Goal: Ask a question: Seek information or help from site administrators or community

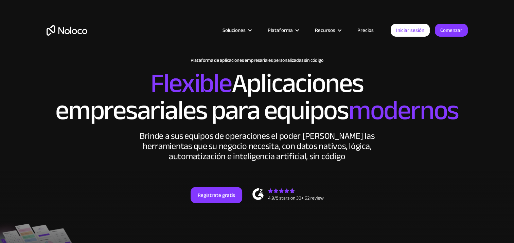
click at [367, 30] on link "Precios" at bounding box center [365, 30] width 33 height 9
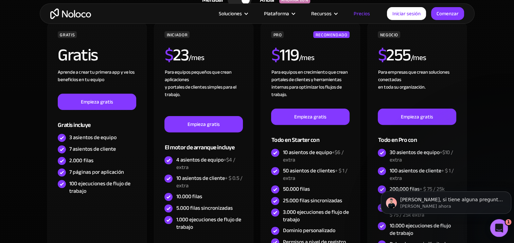
click at [494, 229] on icon "Abra Intercom Messenger" at bounding box center [497, 227] width 11 height 11
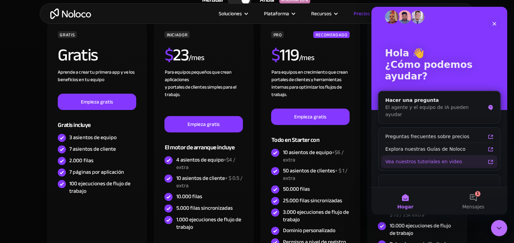
scroll to position [14, 0]
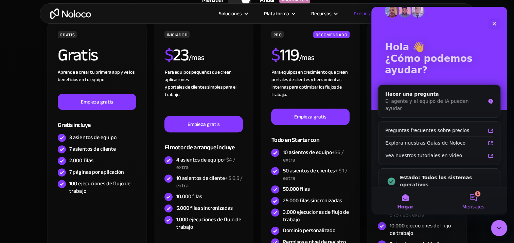
click at [467, 197] on button "1 Mensajes" at bounding box center [473, 200] width 68 height 27
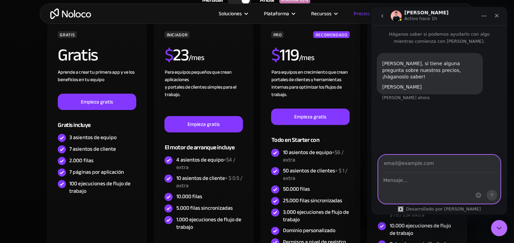
click at [405, 183] on textarea "Mensaje..." at bounding box center [439, 179] width 122 height 12
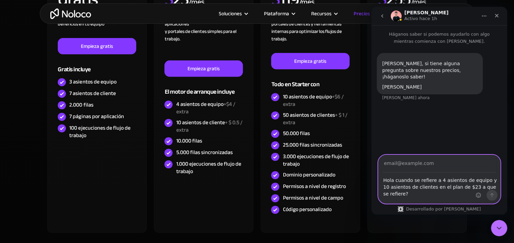
scroll to position [272, 0]
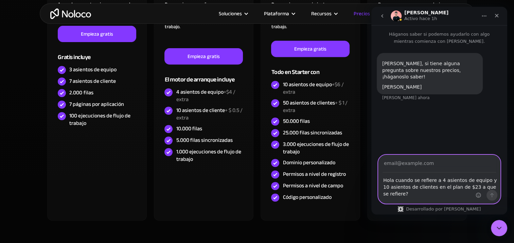
type textarea "Hola cuando se refiere a 4 asientos de equipo y 10 asientos de clientes en el p…"
click at [422, 170] on input "Tu correo electrónico" at bounding box center [438, 163] width 113 height 17
type input "[EMAIL_ADDRESS][DOMAIN_NAME]"
click at [493, 196] on icon "Enviar un mensaje..." at bounding box center [491, 195] width 5 height 5
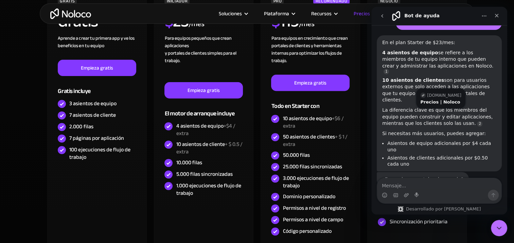
scroll to position [97, 0]
click at [402, 193] on div "Intercomunicador mensajero" at bounding box center [439, 195] width 124 height 11
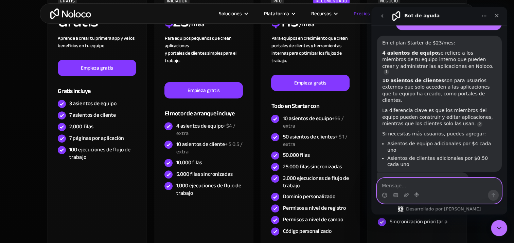
click at [402, 187] on textarea "Mensaje..." at bounding box center [439, 184] width 124 height 12
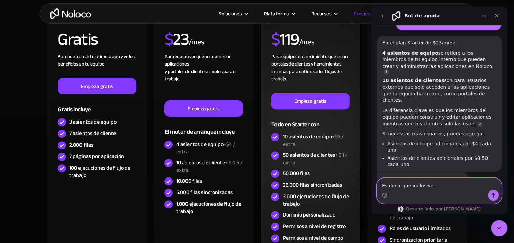
scroll to position [204, 0]
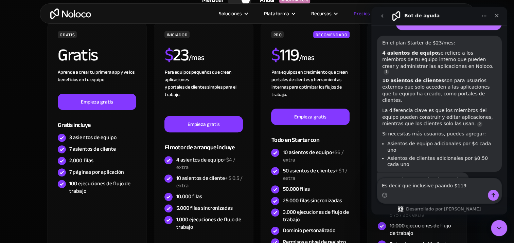
drag, startPoint x: 435, startPoint y: 186, endPoint x: 436, endPoint y: 194, distance: 8.2
click at [436, 197] on div "Intercomunicador mensajero" at bounding box center [439, 195] width 124 height 11
click at [462, 187] on textarea "Es decir que inclusive pagando $119" at bounding box center [439, 184] width 124 height 12
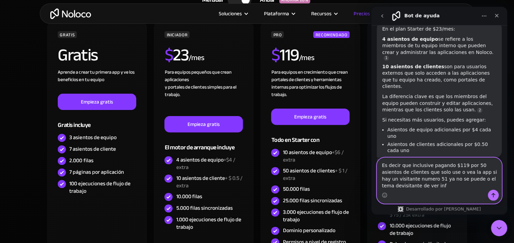
scroll to position [118, 0]
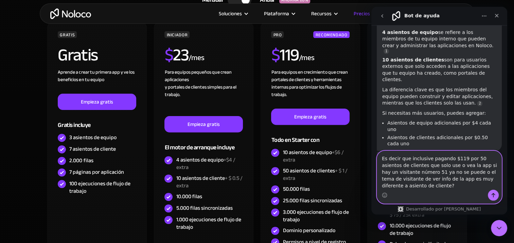
type textarea "Es decir que inclusive pagando $119 por 50 asientos de clientes que solo use o …"
drag, startPoint x: 490, startPoint y: 193, endPoint x: 476, endPoint y: 189, distance: 14.9
click at [490, 193] on button "Enviar un mensaje..." at bounding box center [493, 195] width 11 height 11
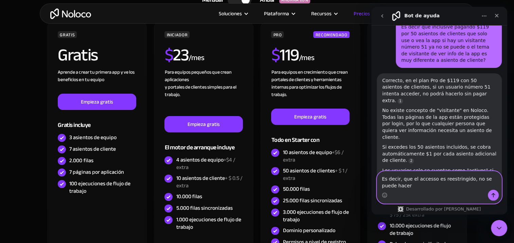
scroll to position [276, 0]
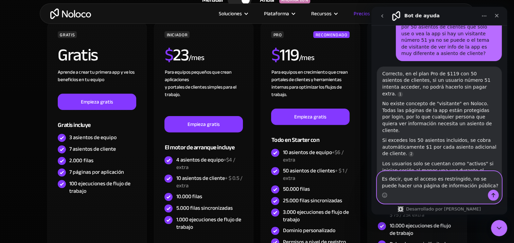
type textarea "Es decir, que el acceso es restringido, no se puede hacer una página de informa…"
click at [492, 195] on icon "Enviar un mensaje..." at bounding box center [492, 195] width 5 height 5
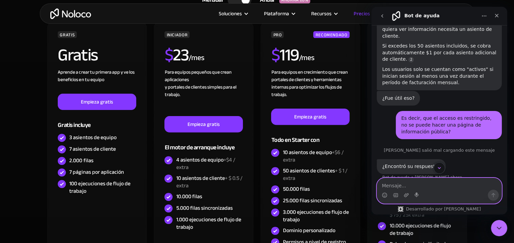
scroll to position [382, 0]
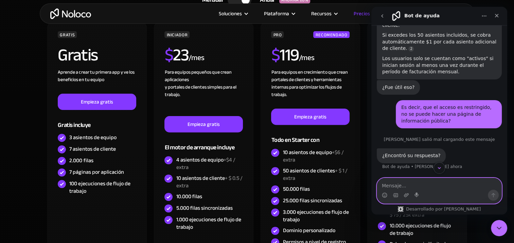
click at [403, 186] on textarea "Mensaje..." at bounding box center [439, 184] width 124 height 12
type textarea "Salio error en la respuesta"
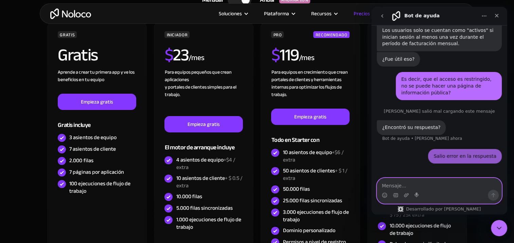
scroll to position [416, 0]
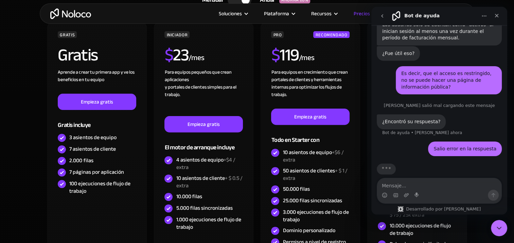
click at [430, 103] on div "[PERSON_NAME] salió mal cargando este mensaje" at bounding box center [439, 105] width 125 height 4
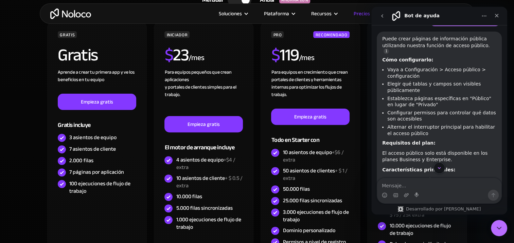
scroll to position [573, 0]
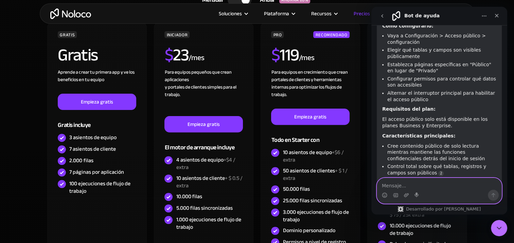
click at [417, 188] on textarea "Mensaje..." at bounding box center [439, 184] width 124 height 12
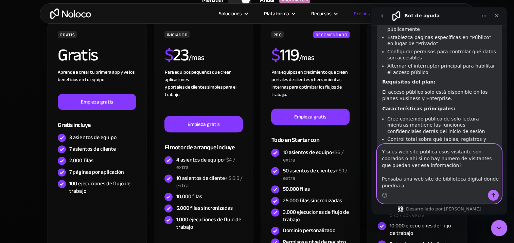
scroll to position [607, 0]
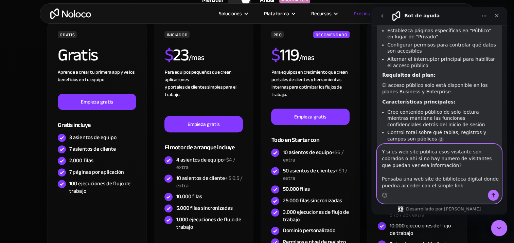
click at [456, 187] on textarea "Y si es web site publica esos visitante son cobrados o ahi si no hay numero de …" at bounding box center [439, 167] width 124 height 46
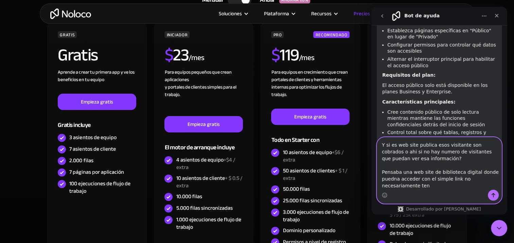
scroll to position [614, 0]
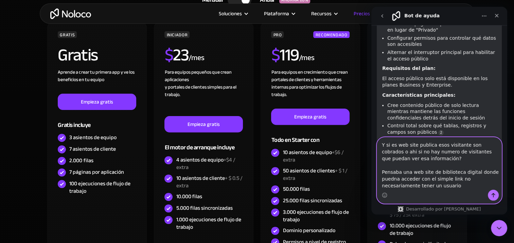
type textarea "Y si es web site publica esos visitante son cobrados o ahi si no hay numero de …"
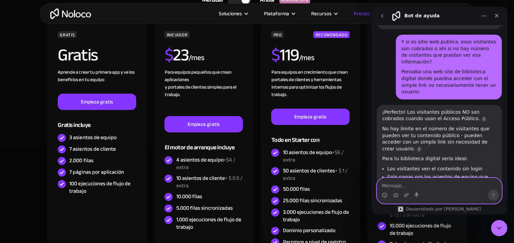
scroll to position [755, 0]
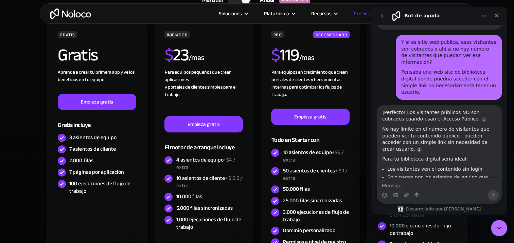
click at [485, 16] on icon "Hogar" at bounding box center [484, 16] width 4 height 1
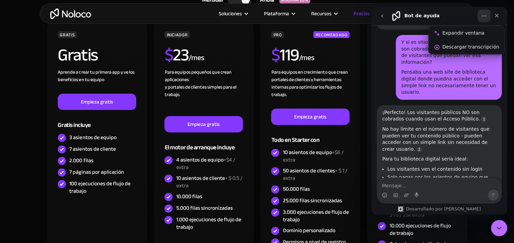
click at [462, 18] on div "Bot de ayuda" at bounding box center [434, 16] width 86 height 11
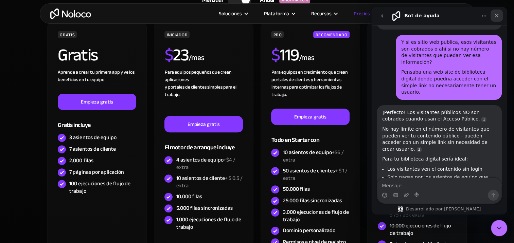
click at [494, 15] on icon "Cerrar" at bounding box center [496, 15] width 5 height 5
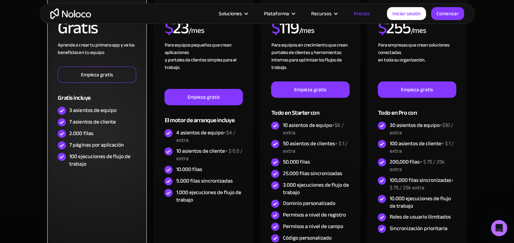
scroll to position [238, 0]
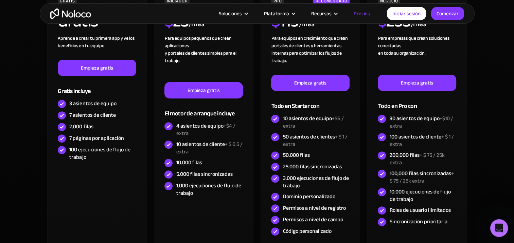
click at [500, 229] on icon "Open Intercom Messenger" at bounding box center [497, 227] width 11 height 11
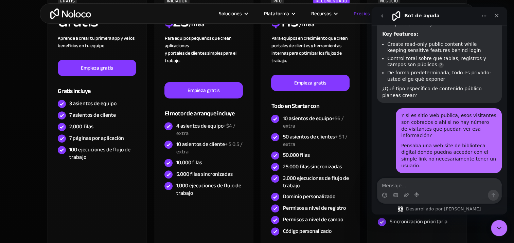
scroll to position [846, 0]
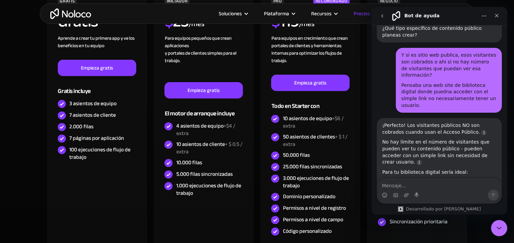
click at [416, 187] on textarea "Mensaje..." at bounding box center [439, 184] width 124 height 12
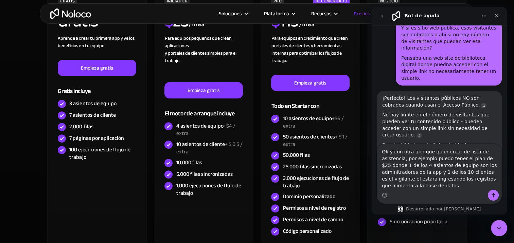
scroll to position [880, 0]
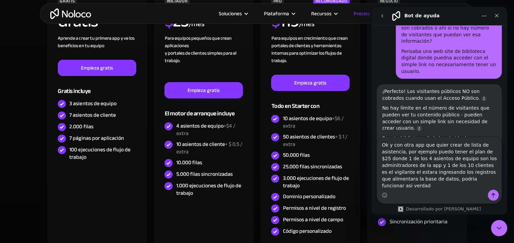
click at [460, 187] on textarea "Ok y con otra app que quier crear de lista de asistencia, por ejemplo puedo ten…" at bounding box center [439, 164] width 124 height 52
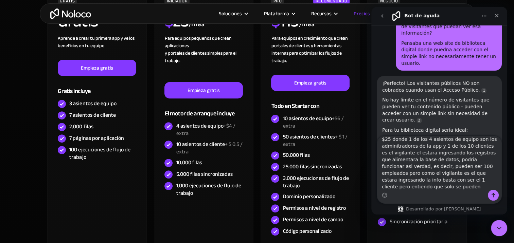
scroll to position [25, 0]
type textarea "Ok y con otra app que quier crear de lista de asistencia, por ejemplo puedo ten…"
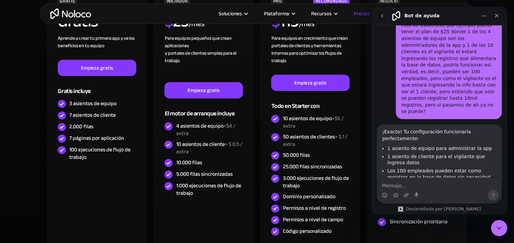
scroll to position [1090, 0]
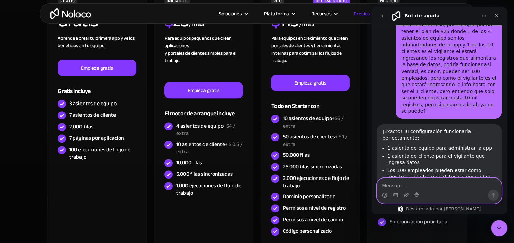
click at [419, 183] on textarea "Mensaje..." at bounding box center [439, 184] width 124 height 12
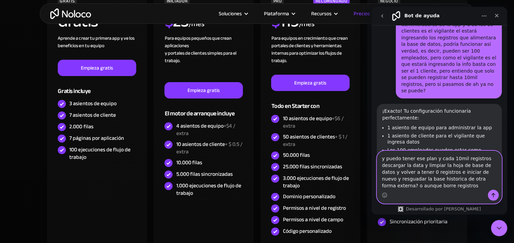
scroll to position [1117, 0]
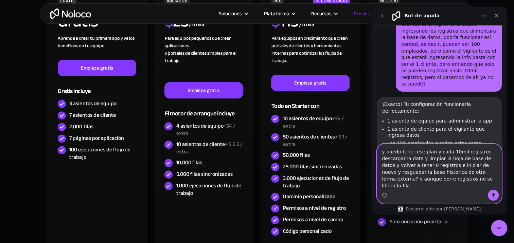
type textarea "y puedo tener ese plan y cada 10mil registros descargar la data y limpiar la ho…"
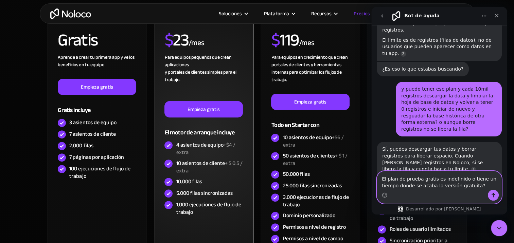
scroll to position [204, 0]
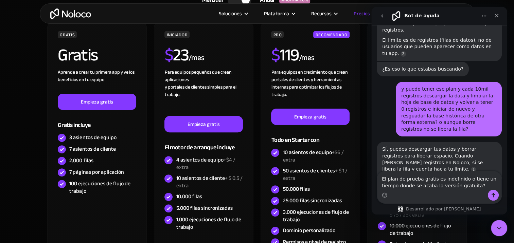
type textarea "¿El plan de prueba gratis es indefinido o tiene un tiempo donde se acaba la ver…"
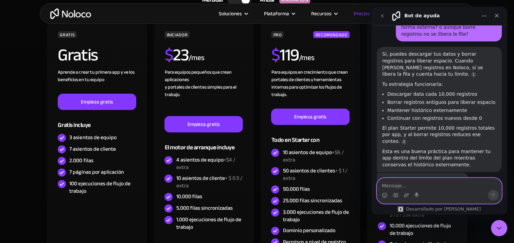
scroll to position [1422, 0]
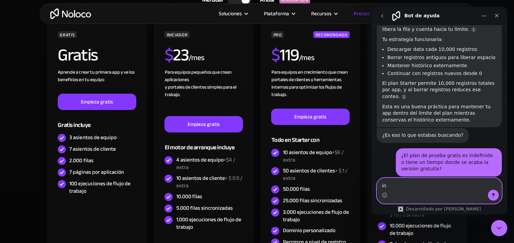
type textarea "i"
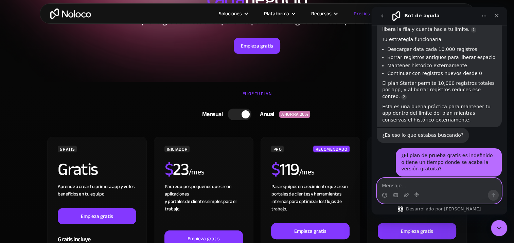
scroll to position [68, 0]
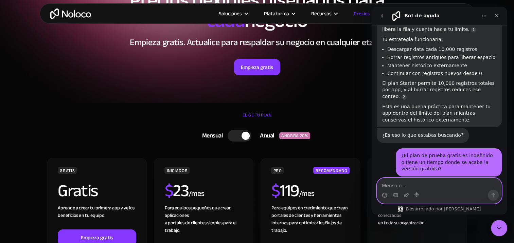
click at [390, 181] on textarea "Mensaje..." at bounding box center [439, 184] width 124 height 12
type textarea "Gracias"
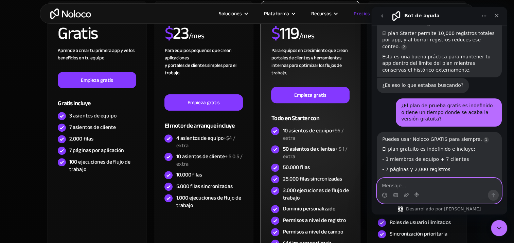
scroll to position [238, 0]
